Goal: Information Seeking & Learning: Learn about a topic

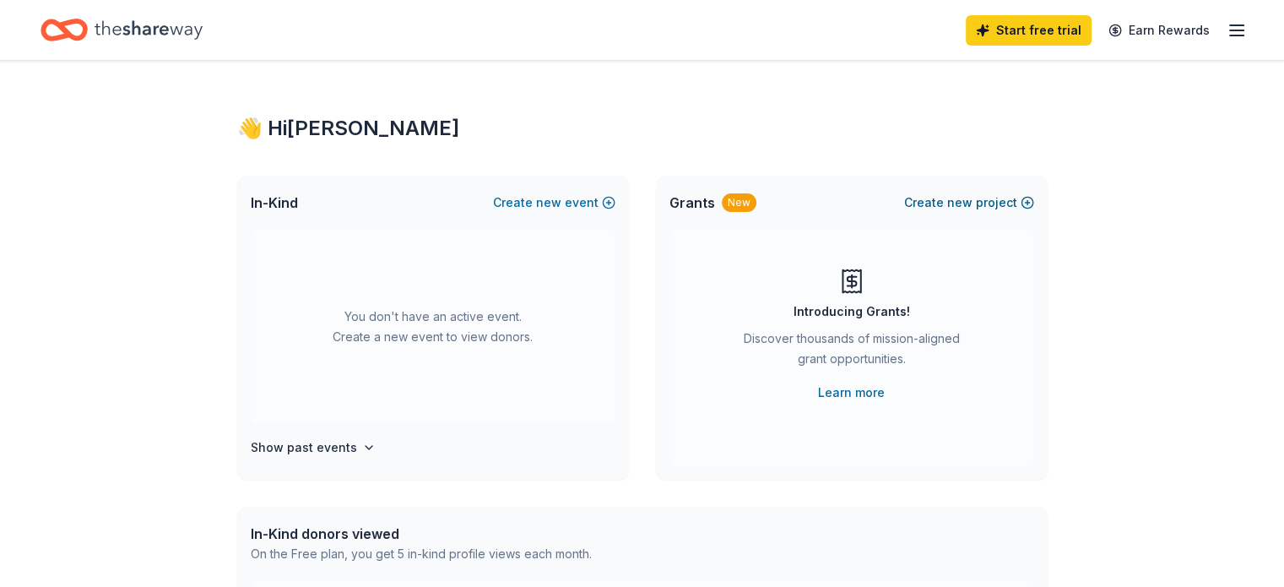
click at [962, 195] on span "new" at bounding box center [959, 202] width 25 height 20
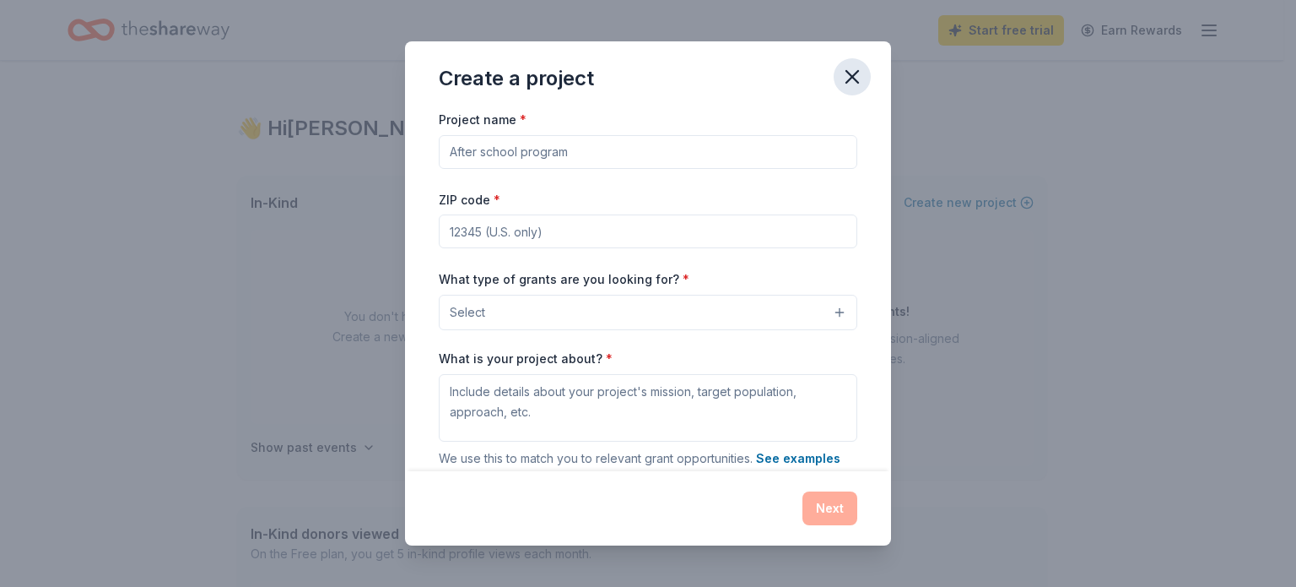
click at [854, 77] on icon "button" at bounding box center [853, 77] width 24 height 24
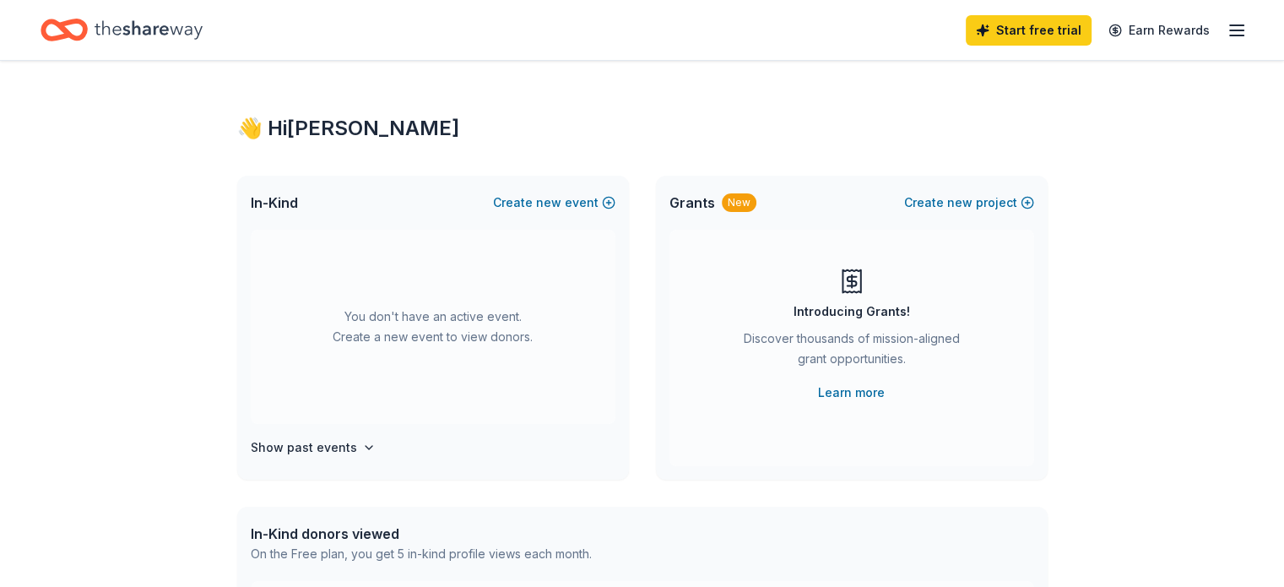
click at [1226, 28] on icon "button" at bounding box center [1236, 30] width 20 height 20
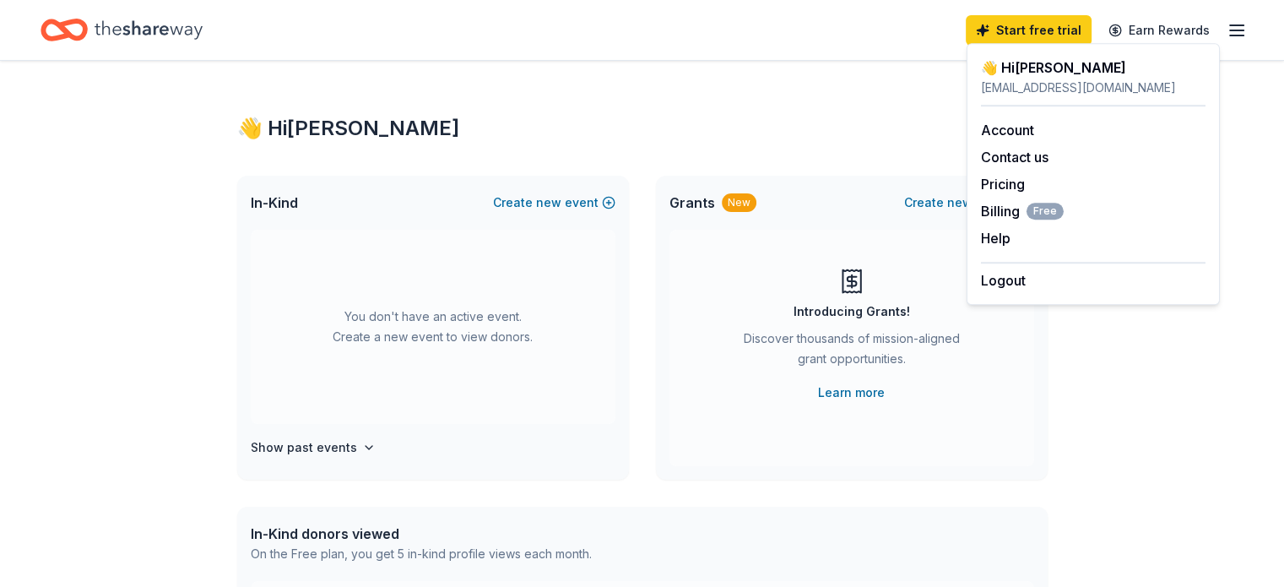
click at [137, 27] on icon "Home" at bounding box center [149, 30] width 108 height 35
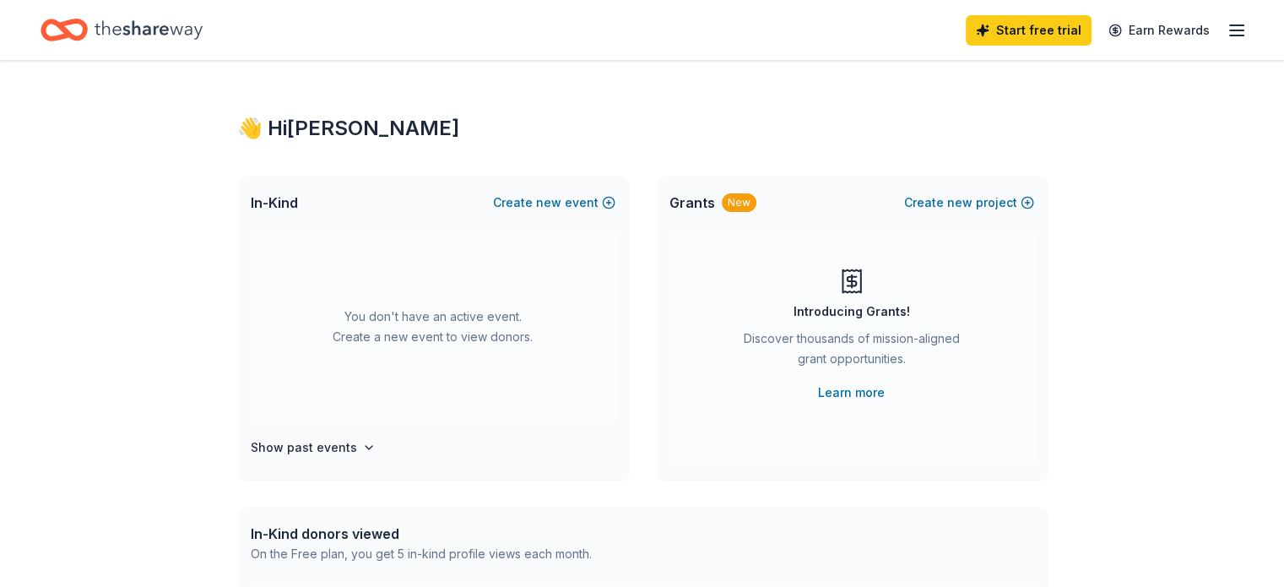
click at [137, 27] on icon "Home" at bounding box center [149, 30] width 108 height 35
click at [1230, 30] on line "button" at bounding box center [1237, 30] width 14 height 0
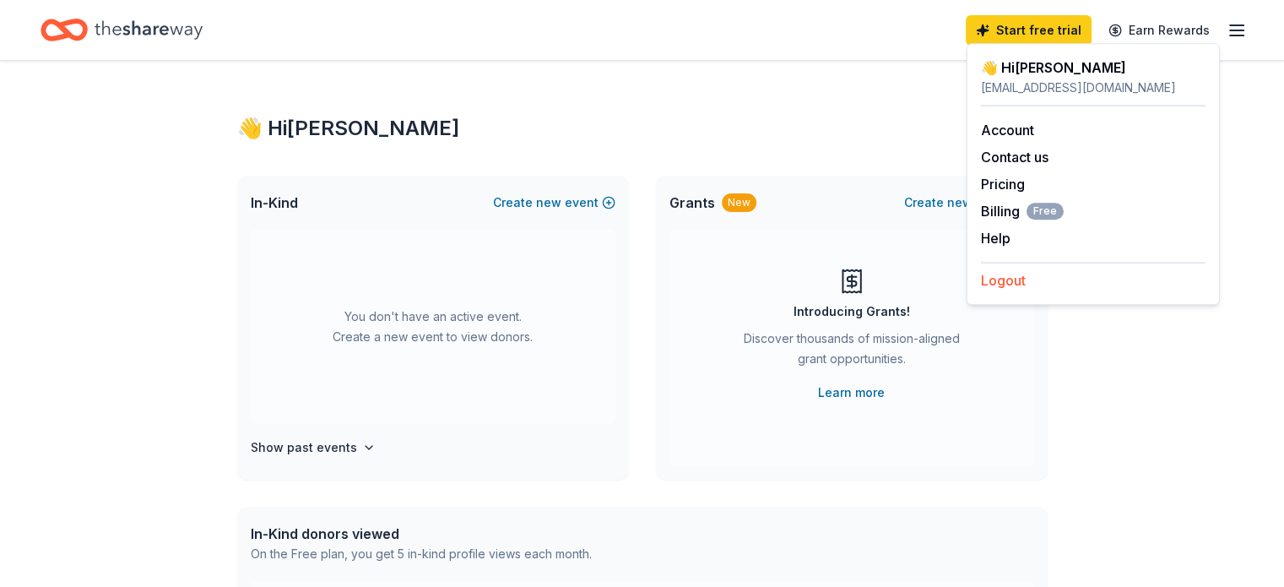
click at [1000, 276] on button "Logout" at bounding box center [1003, 280] width 45 height 20
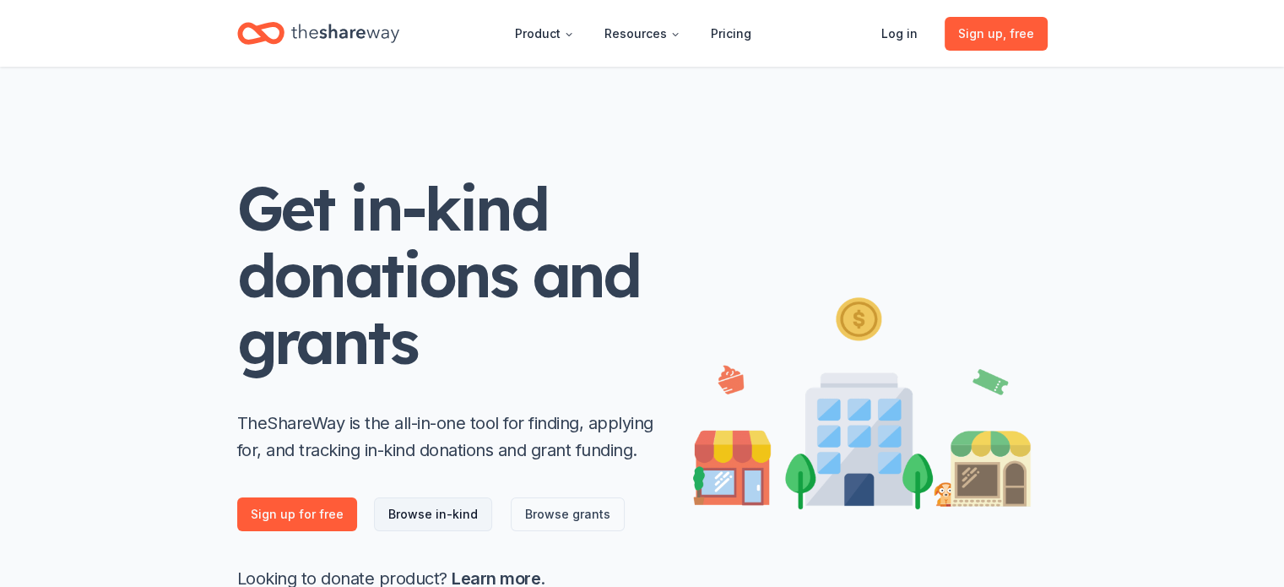
click at [398, 516] on link "Browse in-kind" at bounding box center [433, 514] width 118 height 34
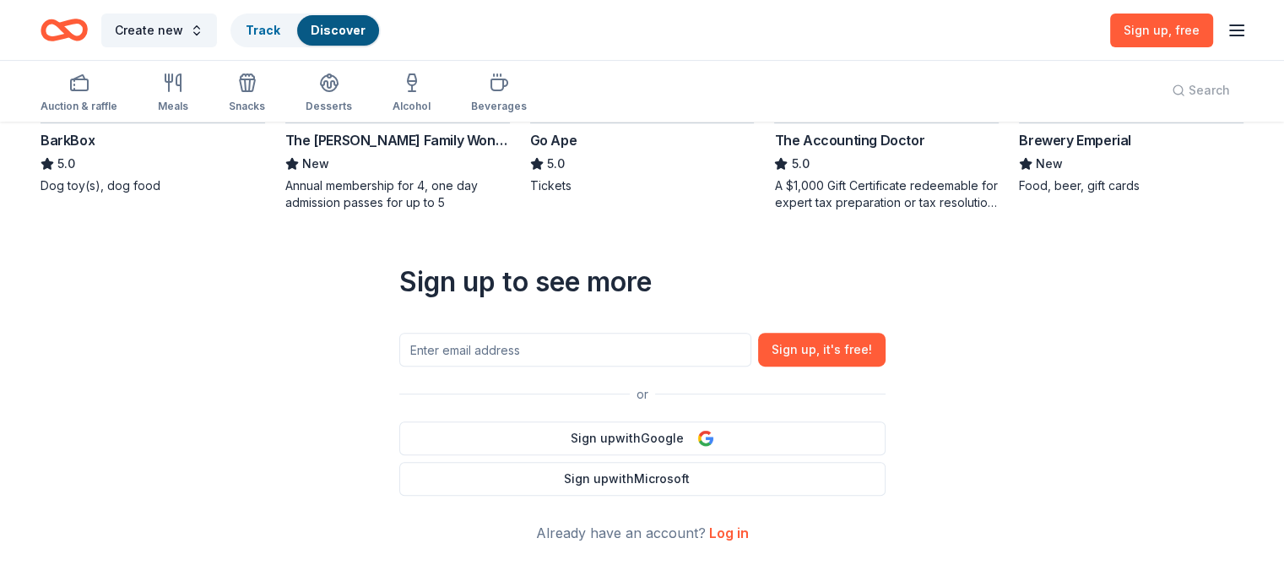
scroll to position [759, 0]
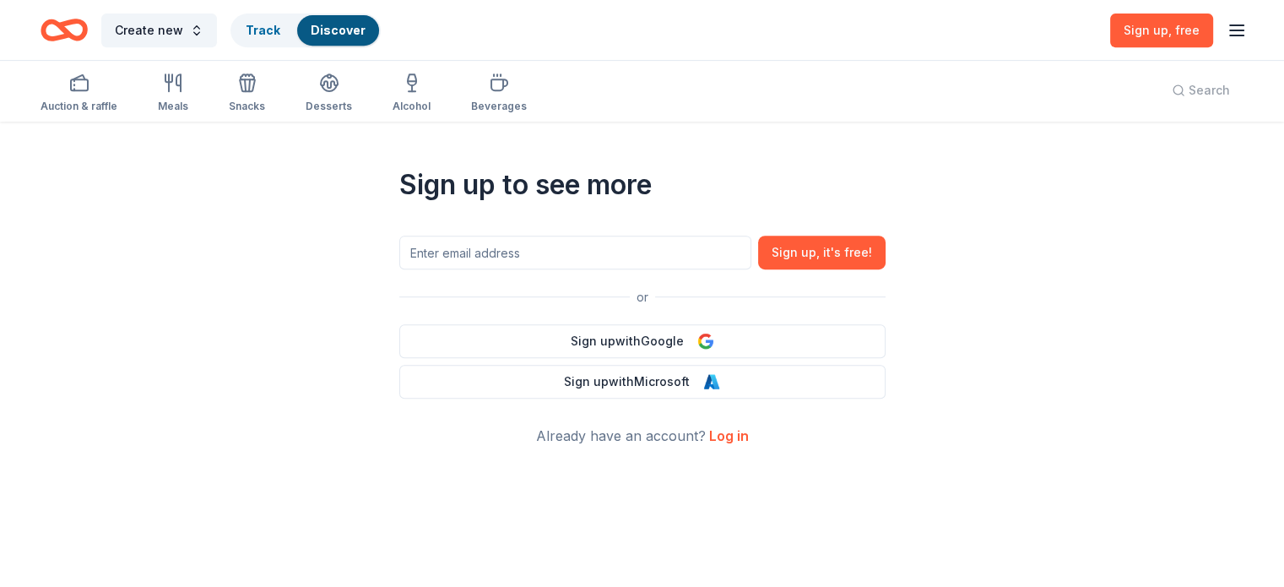
click at [730, 434] on link "Log in" at bounding box center [729, 435] width 40 height 17
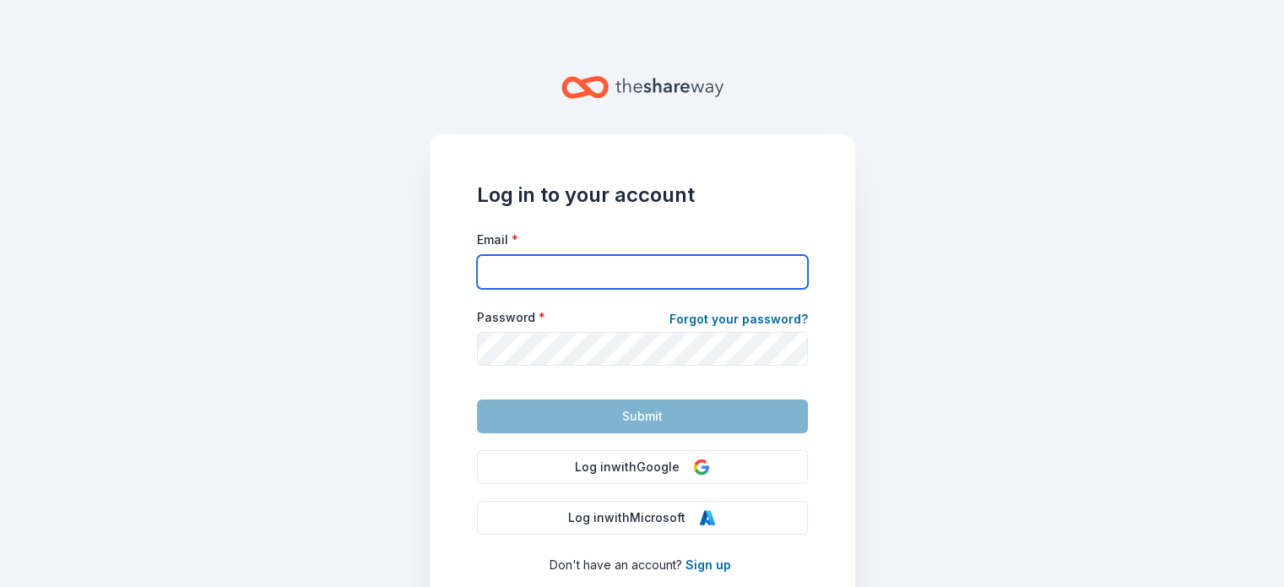
type input "athomasrios@gmail.com"
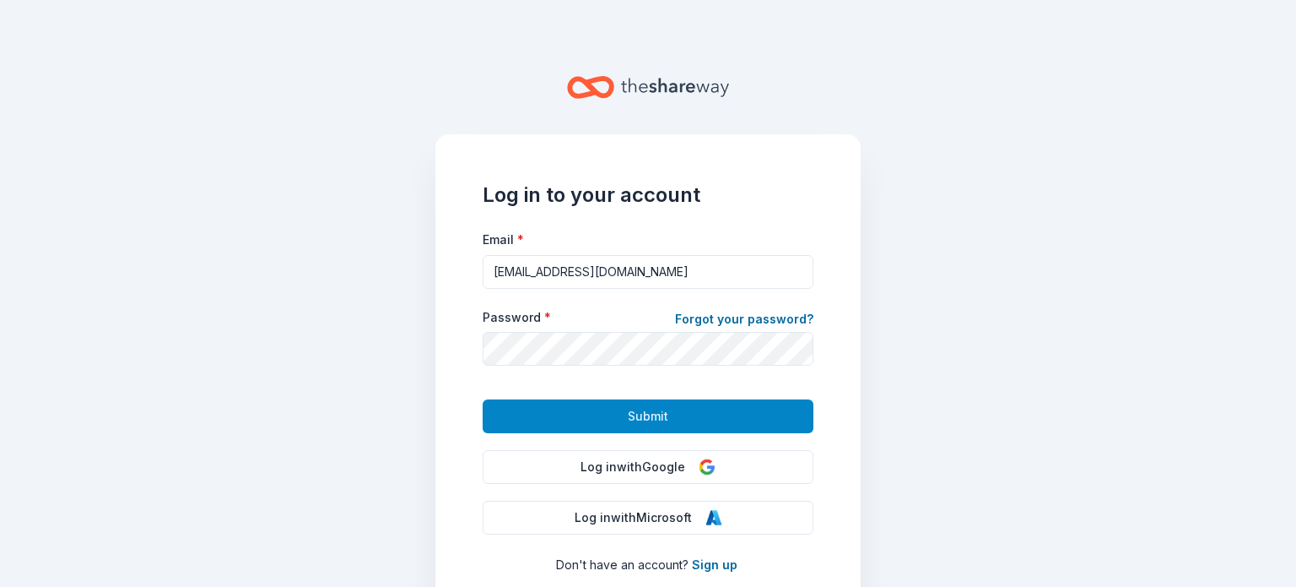
click at [679, 414] on button "Submit" at bounding box center [648, 416] width 331 height 34
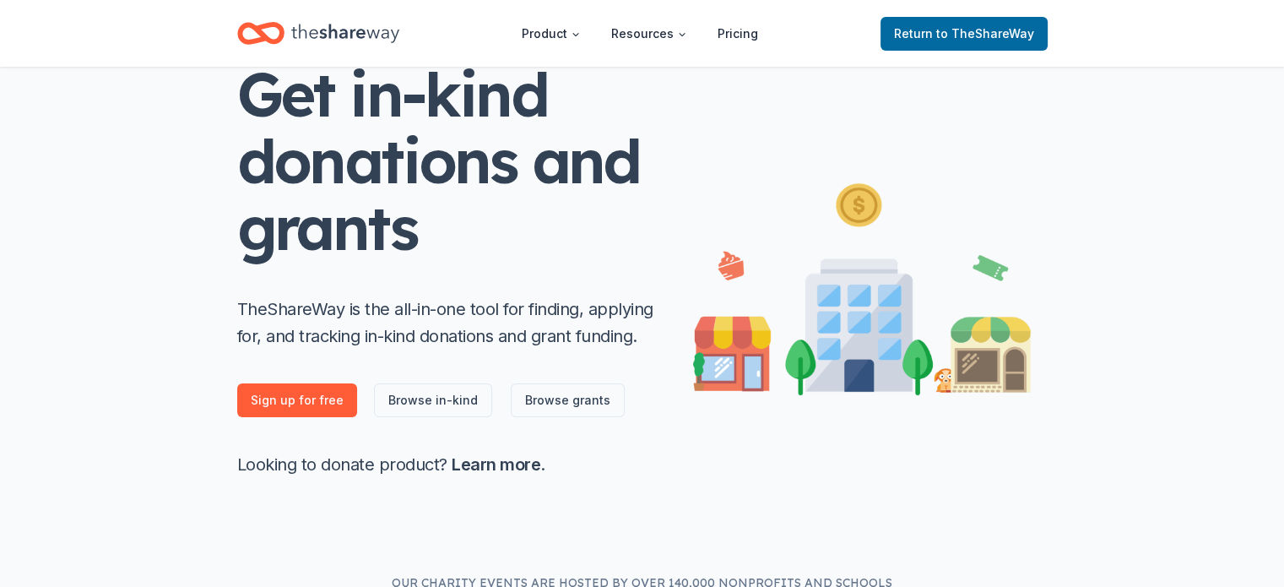
scroll to position [127, 0]
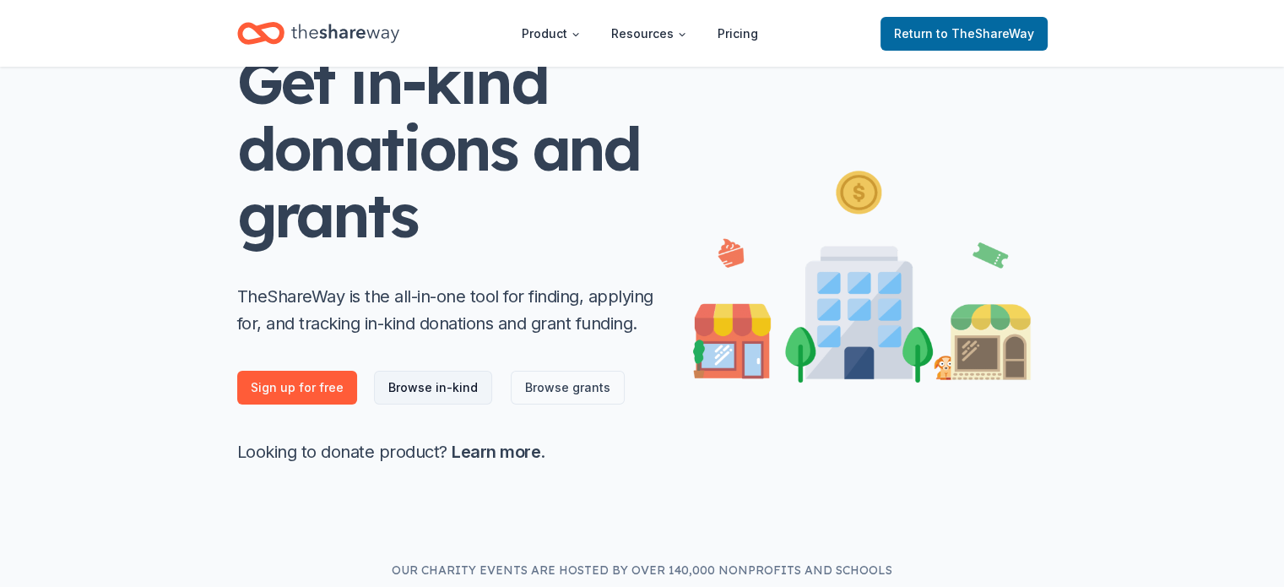
click at [414, 392] on link "Browse in-kind" at bounding box center [433, 388] width 118 height 34
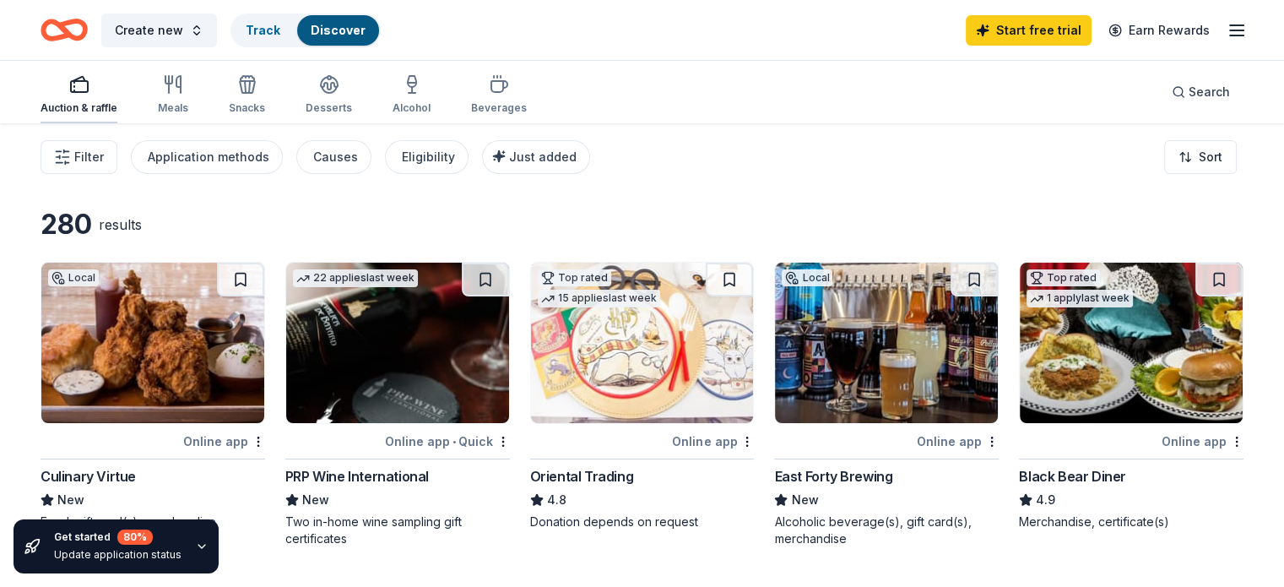
click at [79, 85] on div "button" at bounding box center [79, 84] width 77 height 20
click at [197, 546] on icon "button" at bounding box center [202, 546] width 14 height 14
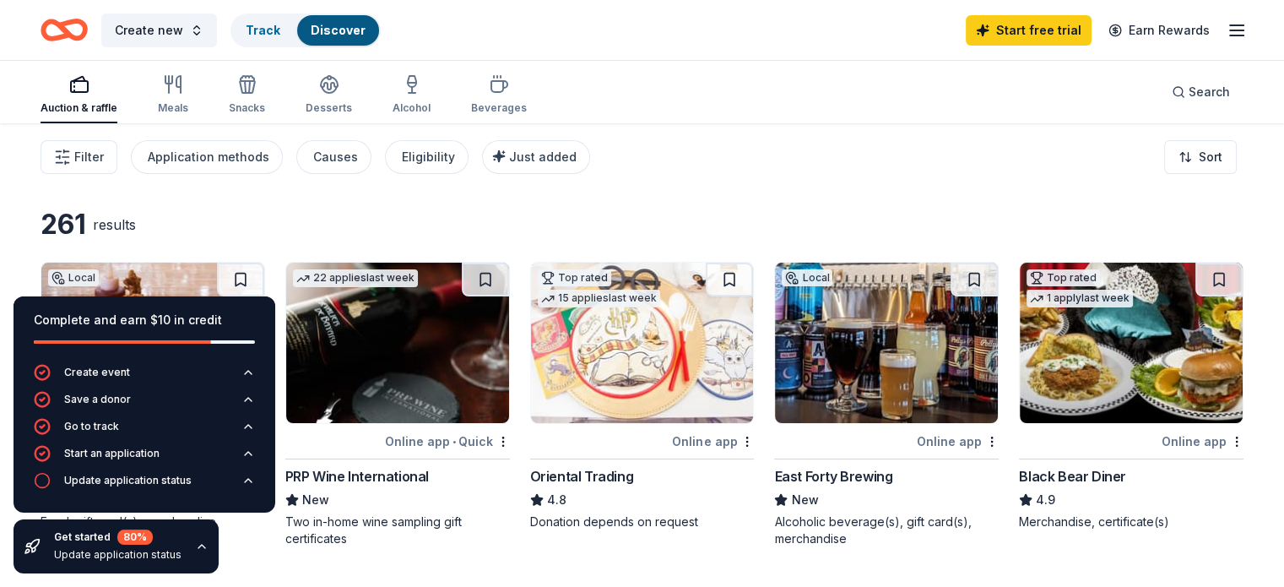
click at [709, 172] on div "Filter Application methods Causes Eligibility Just added Sort" at bounding box center [642, 157] width 1284 height 68
click at [195, 544] on icon "button" at bounding box center [202, 546] width 14 height 14
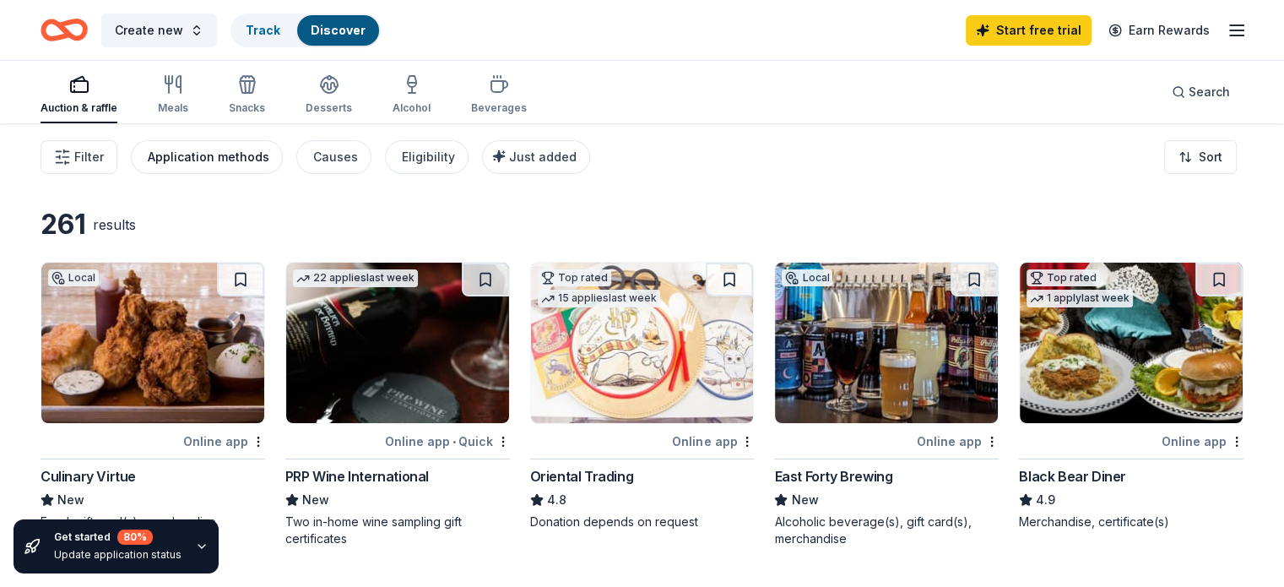
click at [216, 161] on div "Application methods" at bounding box center [209, 157] width 122 height 20
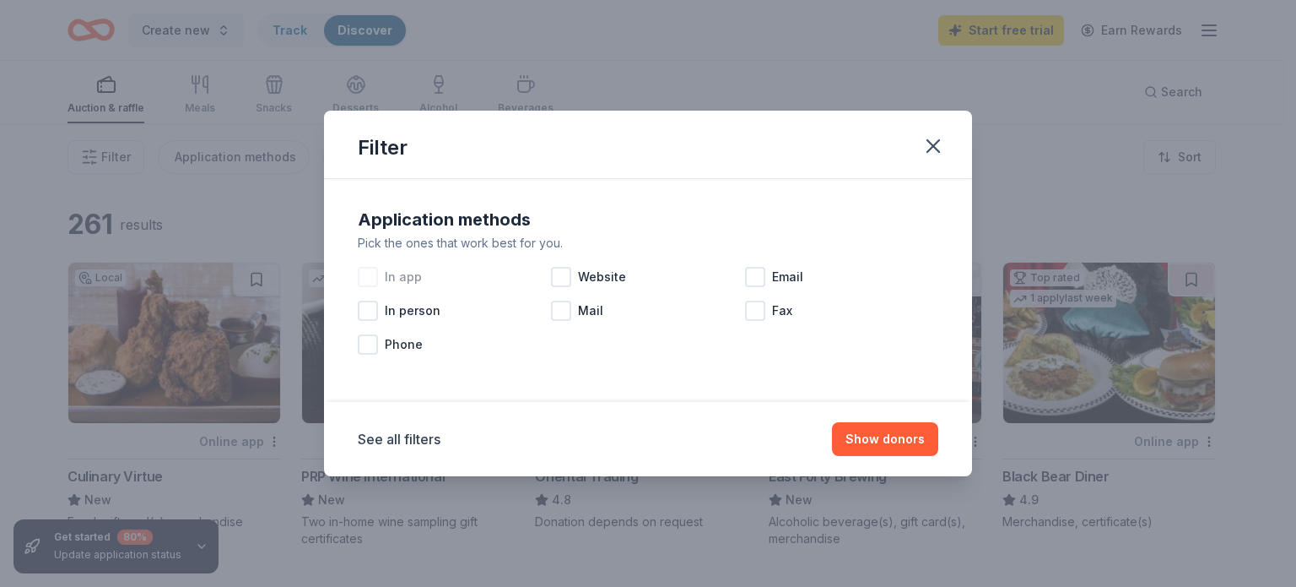
click at [371, 279] on div at bounding box center [368, 277] width 20 height 20
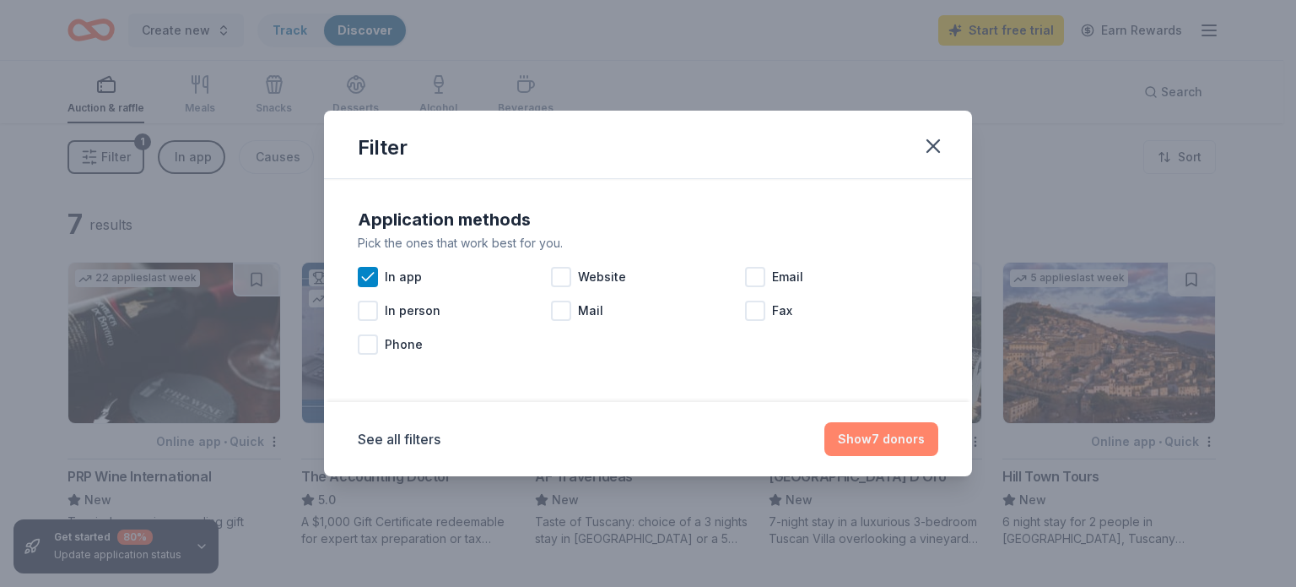
click at [851, 436] on button "Show 7 donors" at bounding box center [882, 439] width 114 height 34
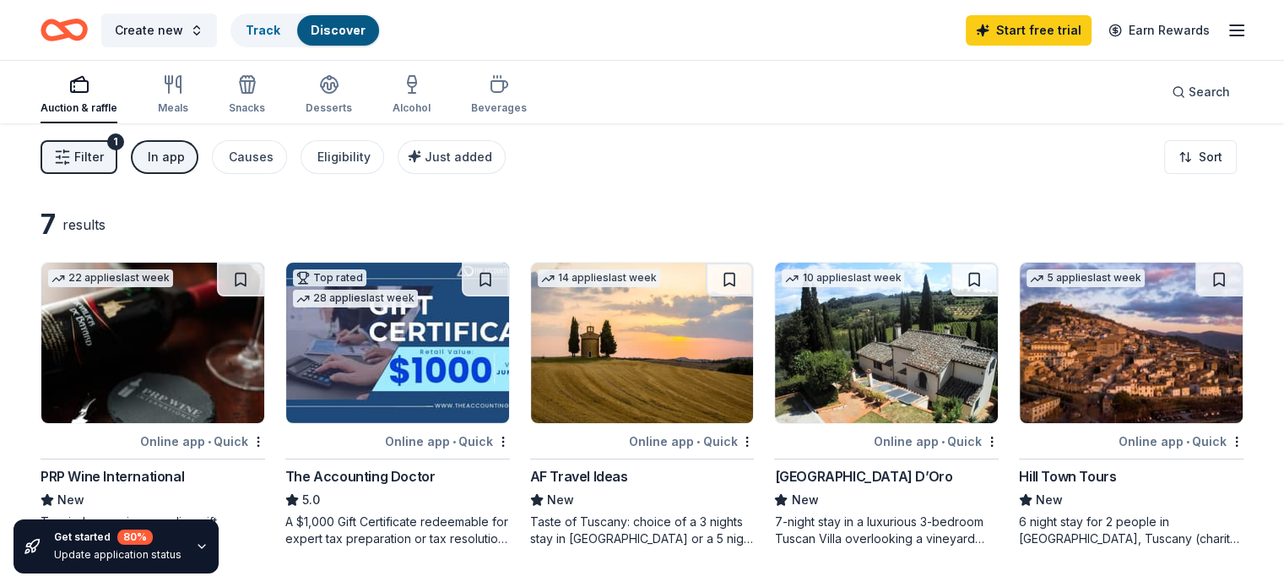
click at [104, 161] on span "Filter" at bounding box center [89, 157] width 30 height 20
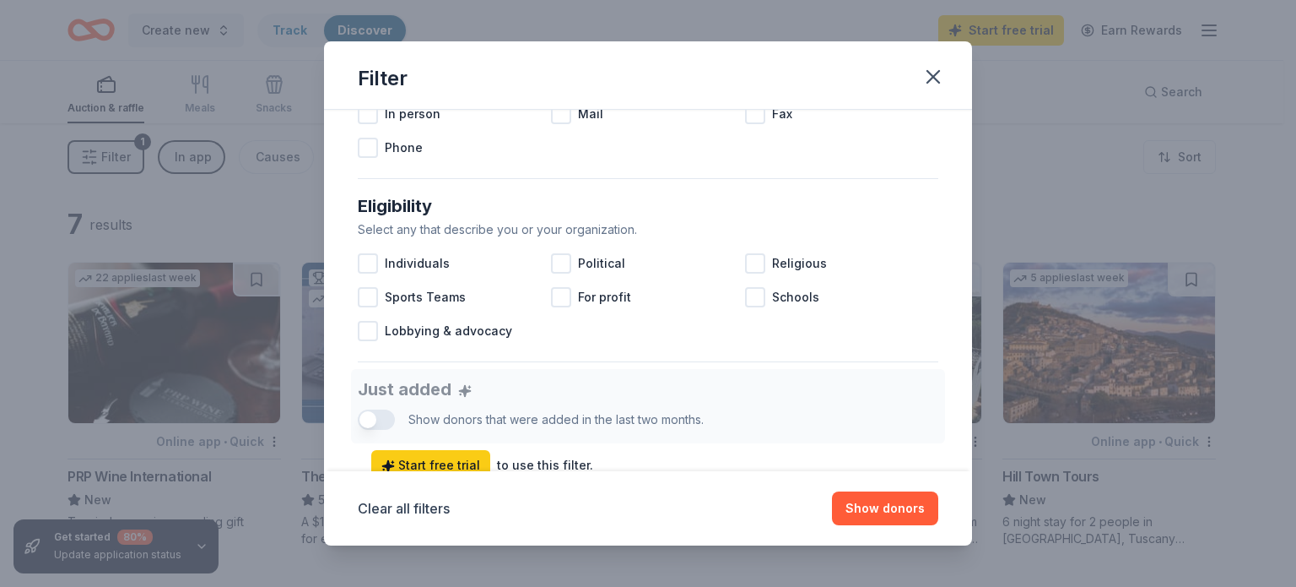
scroll to position [419, 0]
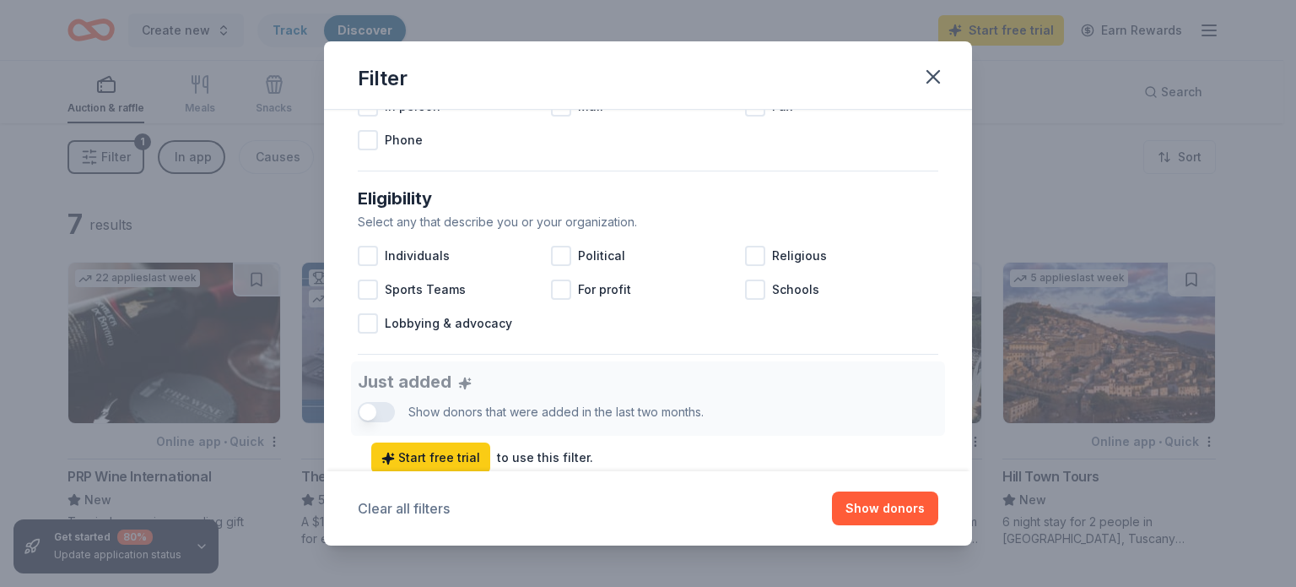
click at [430, 503] on button "Clear all filters" at bounding box center [404, 508] width 92 height 20
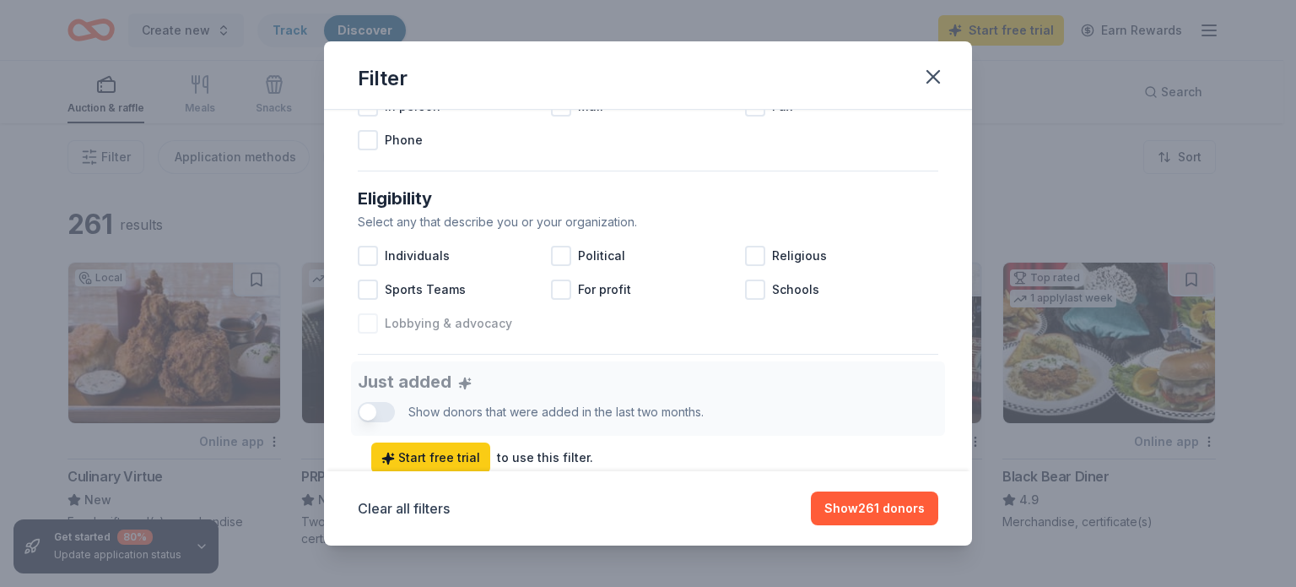
click at [364, 315] on div at bounding box center [368, 323] width 20 height 20
click at [358, 320] on div at bounding box center [368, 323] width 20 height 20
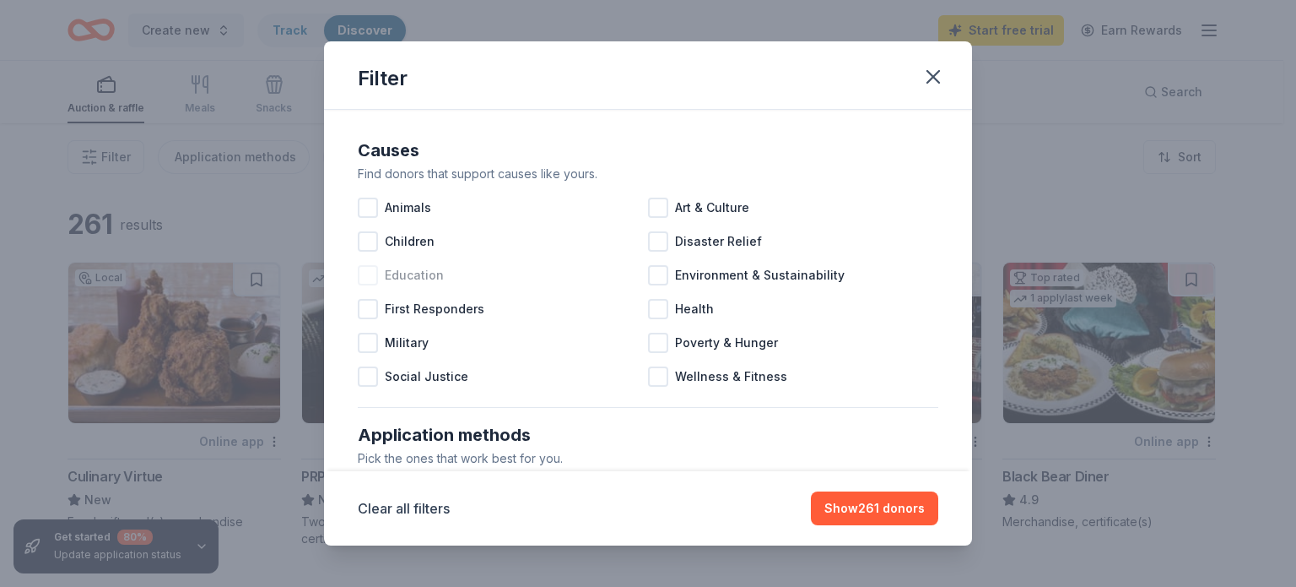
click at [368, 273] on div at bounding box center [368, 275] width 20 height 20
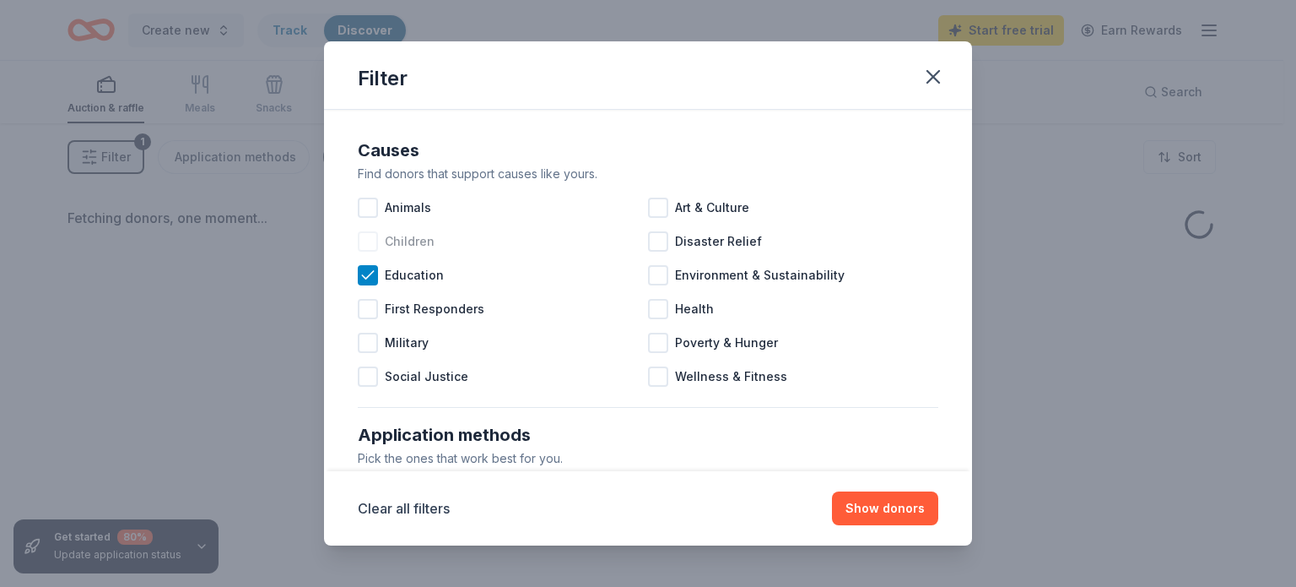
click at [368, 239] on div at bounding box center [368, 241] width 20 height 20
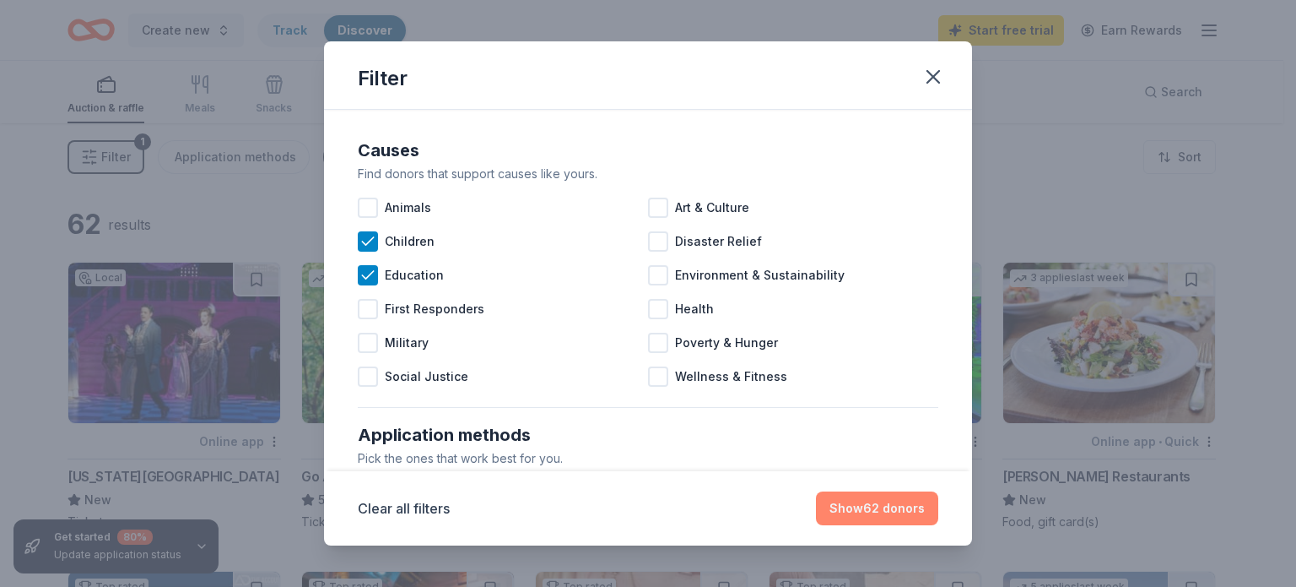
click at [847, 509] on button "Show 62 donors" at bounding box center [877, 508] width 122 height 34
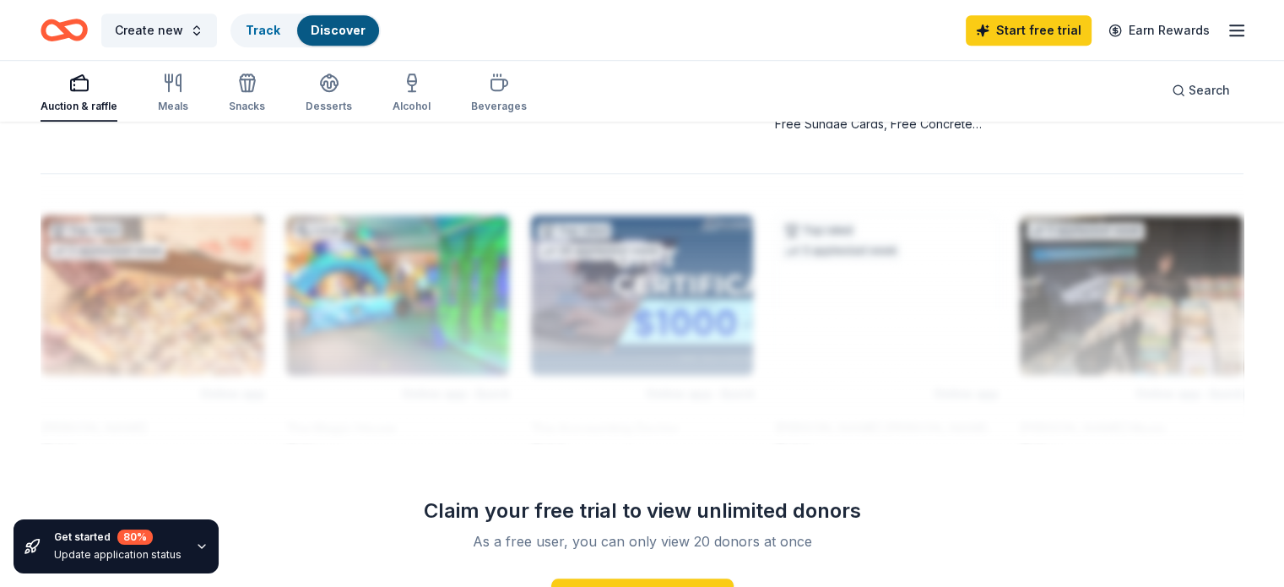
scroll to position [1577, 0]
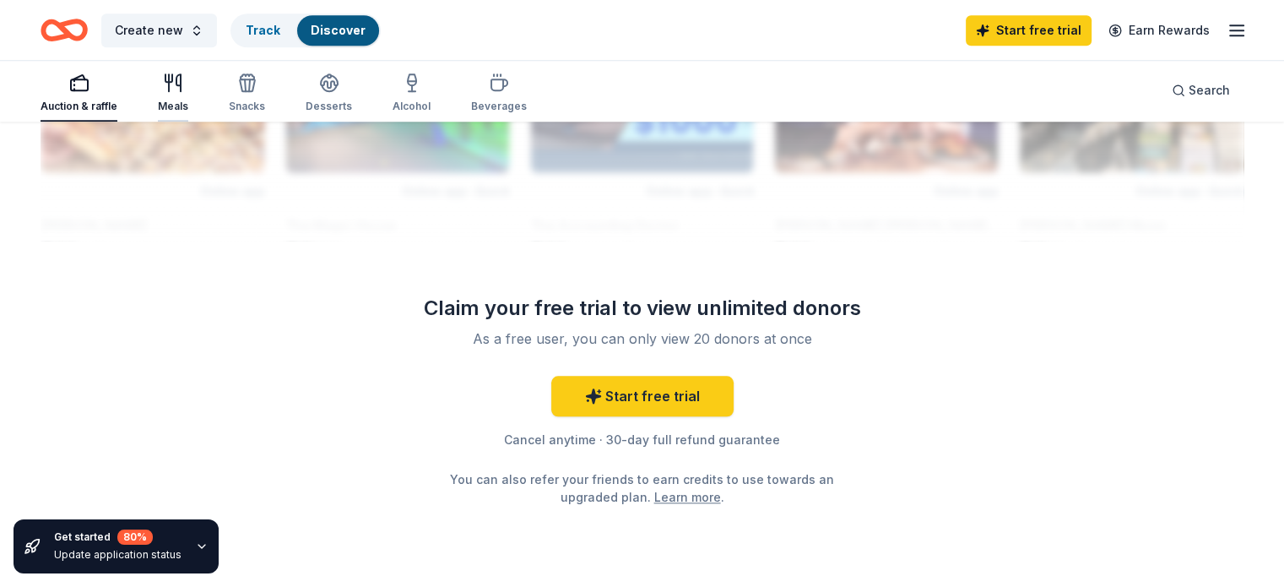
click at [183, 84] on icon "button" at bounding box center [173, 83] width 20 height 20
